Goal: Navigation & Orientation: Find specific page/section

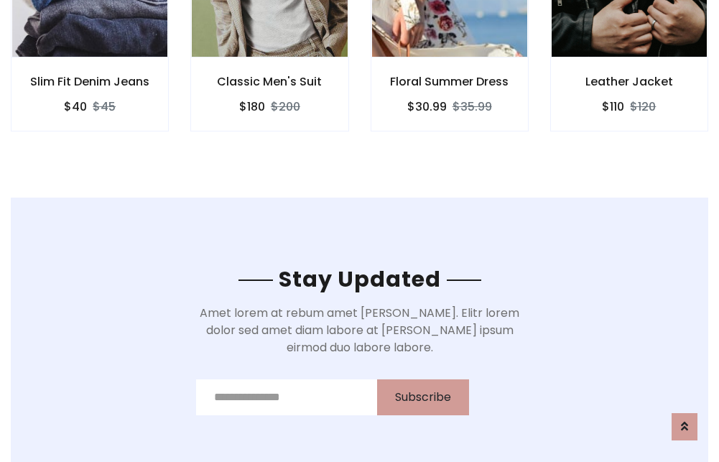
scroll to position [2164, 0]
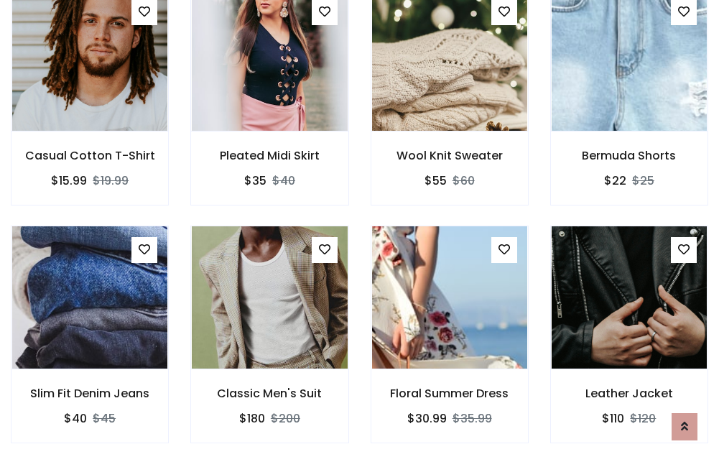
click at [360, 231] on div "Floral Summer Dress $30.99 $35.99" at bounding box center [450, 345] width 180 height 238
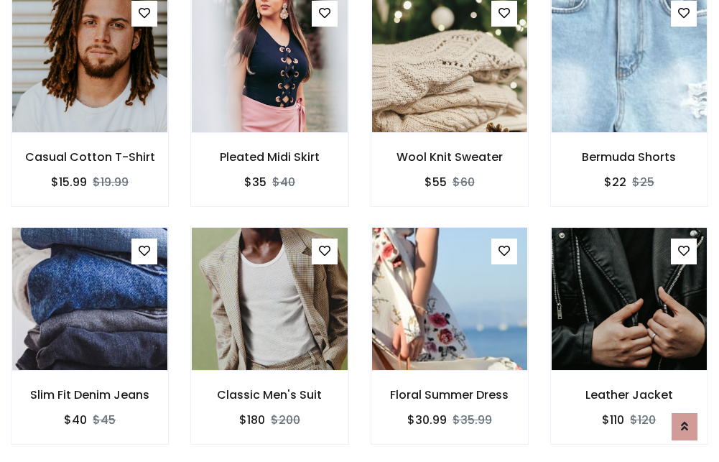
click at [360, 231] on div "Floral Summer Dress $30.99 $35.99" at bounding box center [450, 346] width 180 height 238
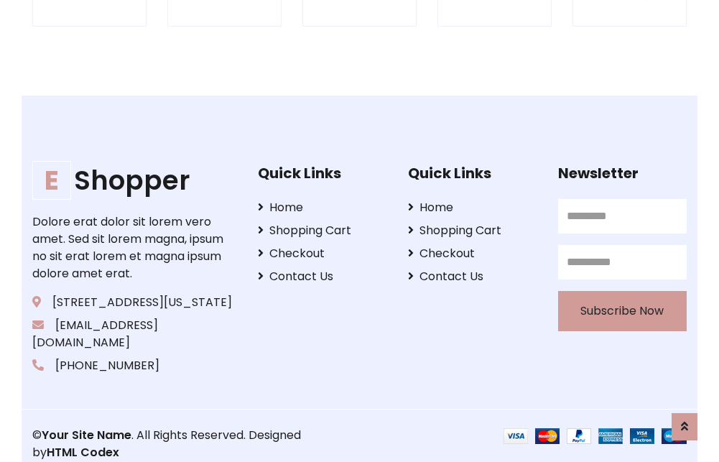
scroll to position [2736, 0]
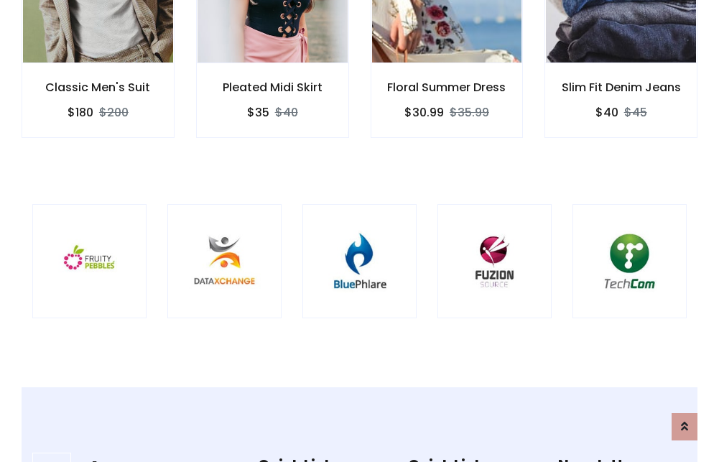
click at [359, 231] on img at bounding box center [359, 261] width 78 height 78
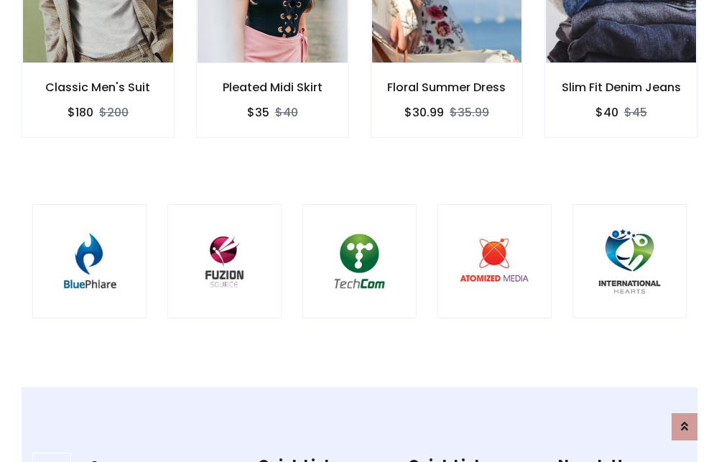
click at [359, 231] on img at bounding box center [359, 261] width 78 height 78
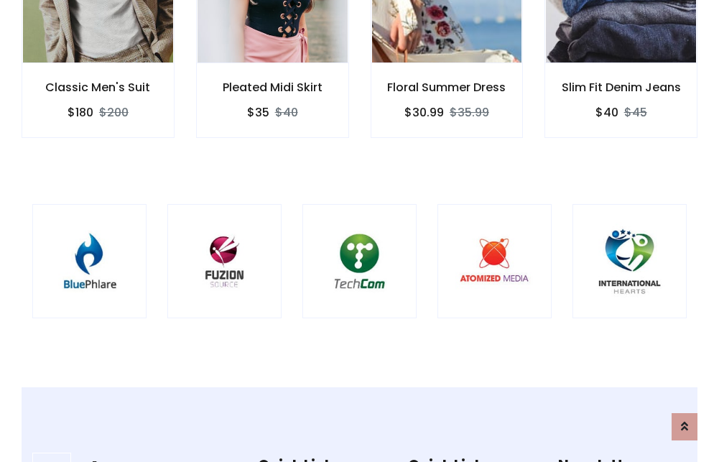
click at [359, 231] on img at bounding box center [359, 261] width 78 height 78
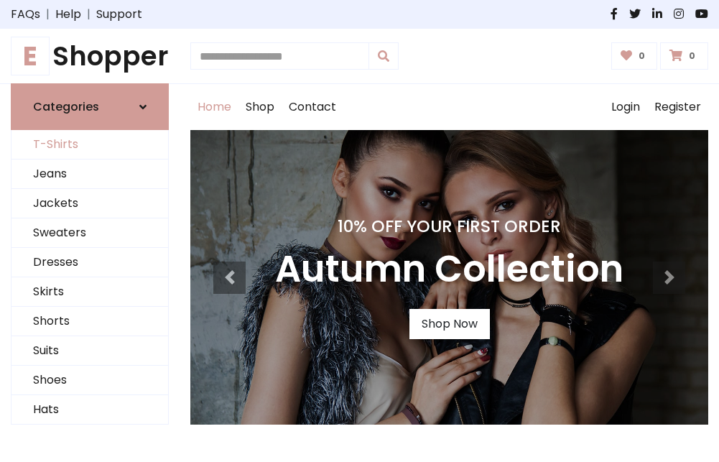
click at [90, 145] on link "T-Shirts" at bounding box center [89, 144] width 157 height 29
click at [90, 56] on h1 "E Shopper" at bounding box center [90, 56] width 158 height 32
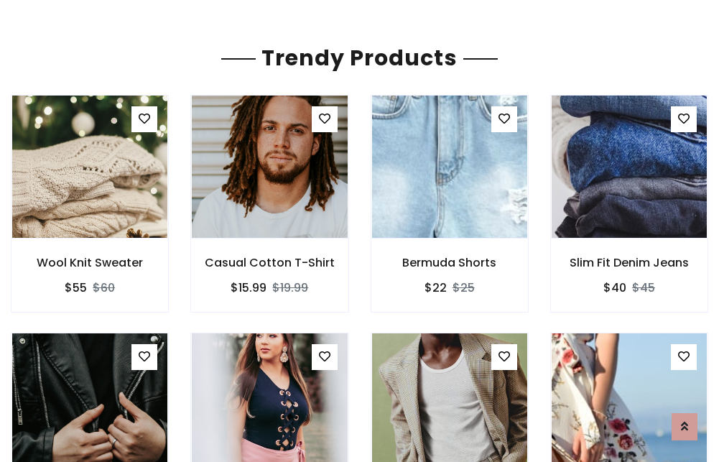
scroll to position [85, 0]
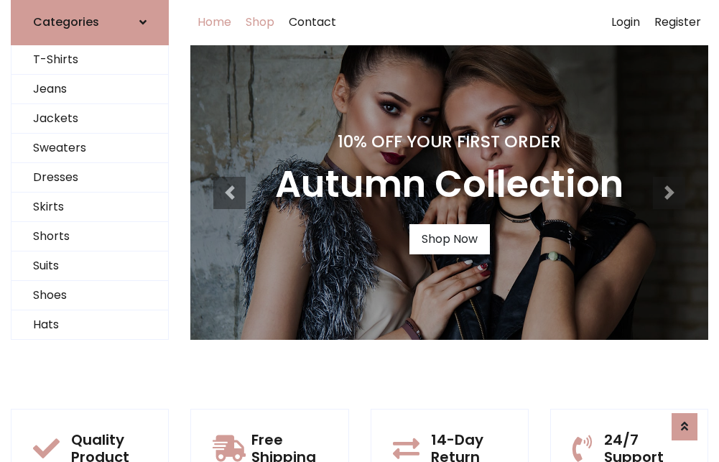
click at [261, 22] on link "Shop" at bounding box center [260, 22] width 43 height 46
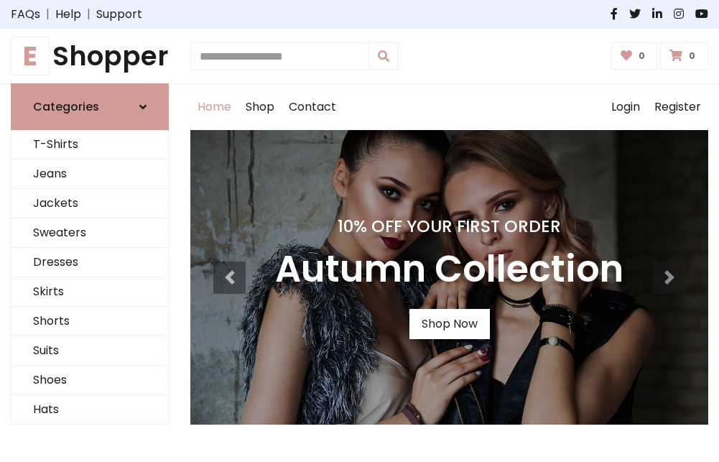
scroll to position [471, 0]
